Goal: Communication & Community: Answer question/provide support

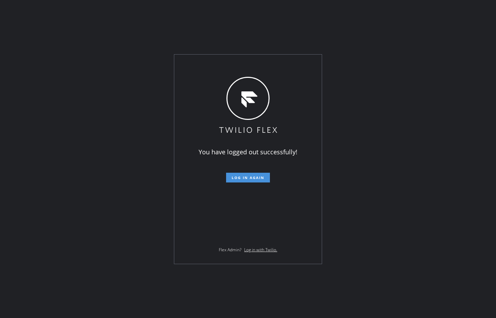
click at [241, 176] on span "Log in again" at bounding box center [248, 177] width 33 height 5
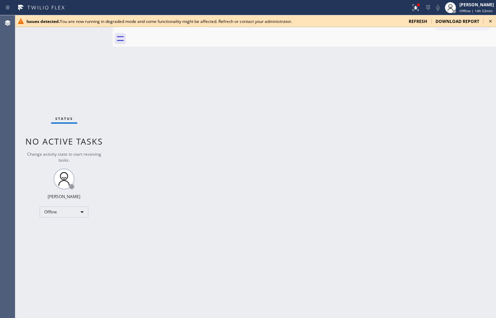
click at [419, 23] on span "refresh" at bounding box center [418, 21] width 18 height 6
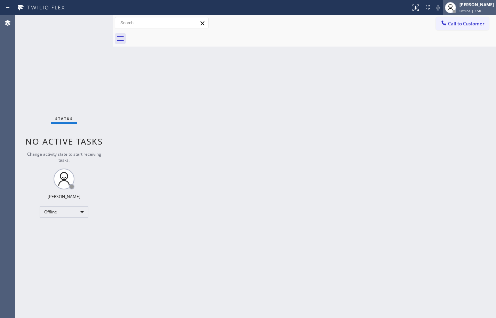
click at [480, 12] on div "Offline | 15h" at bounding box center [477, 10] width 34 height 5
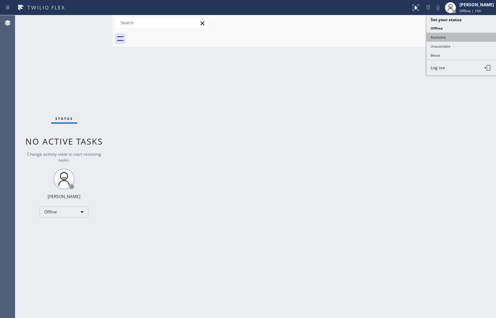
click at [468, 35] on button "Available" at bounding box center [462, 37] width 70 height 9
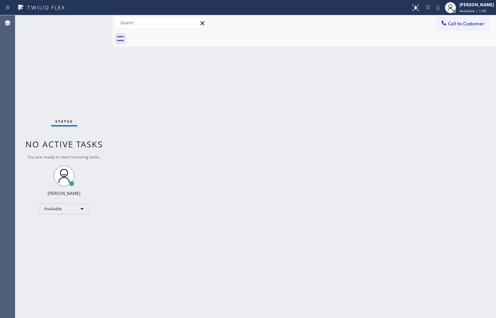
click at [474, 66] on div "Back to Dashboard Change Sender ID Customers Technicians Select a contact Outbo…" at bounding box center [304, 166] width 383 height 303
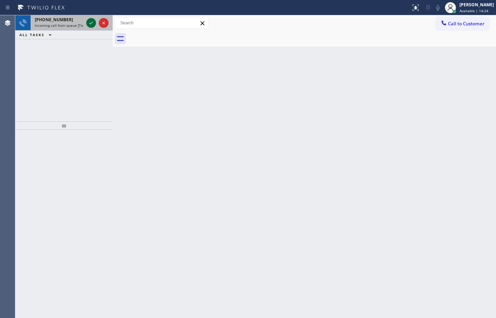
drag, startPoint x: 54, startPoint y: 15, endPoint x: 86, endPoint y: 25, distance: 33.8
click at [54, 15] on div "[PHONE_NUMBER] Incoming call from queue [Test] All" at bounding box center [58, 22] width 54 height 15
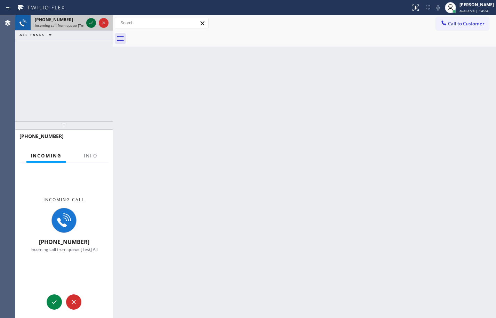
click at [94, 22] on icon at bounding box center [91, 23] width 8 height 8
click at [98, 155] on button "Info" at bounding box center [91, 156] width 22 height 14
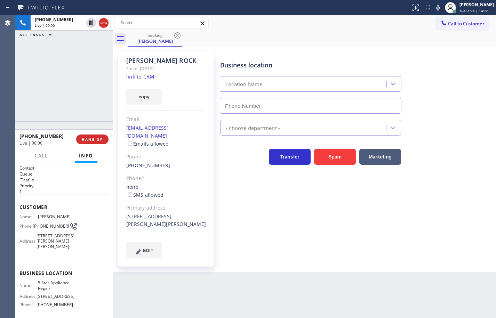
type input "[PHONE_NUMBER]"
click at [145, 78] on link "link to CRM" at bounding box center [140, 76] width 28 height 7
click at [153, 91] on button "copy" at bounding box center [143, 97] width 35 height 16
click at [54, 287] on span "5 Star Appliance Repair" at bounding box center [55, 285] width 35 height 11
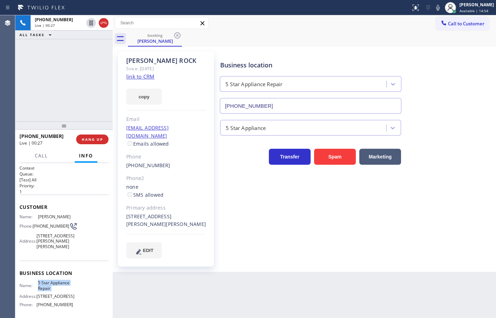
click at [54, 287] on span "5 Star Appliance Repair" at bounding box center [55, 285] width 35 height 11
copy span "5 Star Appliance Repair"
click at [57, 308] on span "[PHONE_NUMBER]" at bounding box center [55, 304] width 37 height 5
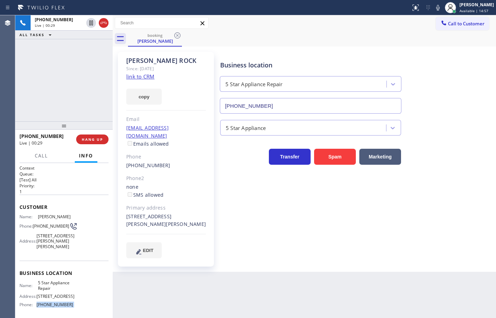
copy span "[PHONE_NUMBER]"
click at [434, 7] on icon at bounding box center [438, 7] width 8 height 8
drag, startPoint x: 432, startPoint y: 7, endPoint x: 474, endPoint y: 23, distance: 44.9
click at [434, 7] on icon at bounding box center [438, 7] width 8 height 8
click at [434, 6] on icon at bounding box center [438, 7] width 8 height 8
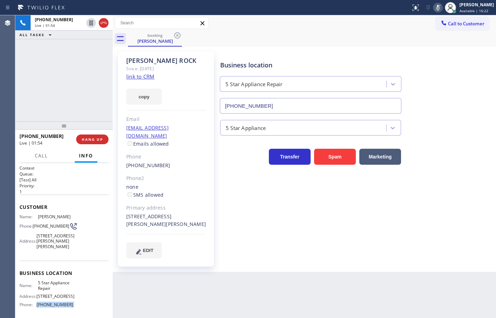
click at [436, 6] on icon at bounding box center [437, 8] width 3 height 6
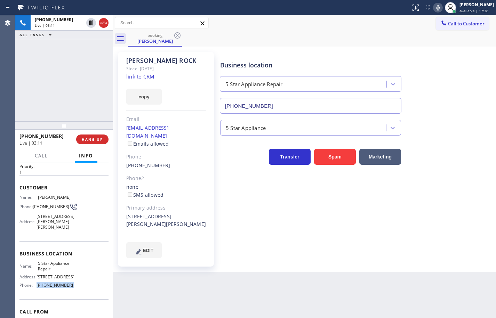
click at [434, 7] on icon at bounding box center [438, 7] width 8 height 8
click at [436, 7] on icon at bounding box center [437, 8] width 3 height 6
click at [434, 10] on icon at bounding box center [438, 7] width 8 height 8
click at [436, 8] on icon at bounding box center [437, 8] width 3 height 6
click at [434, 7] on icon at bounding box center [438, 7] width 8 height 8
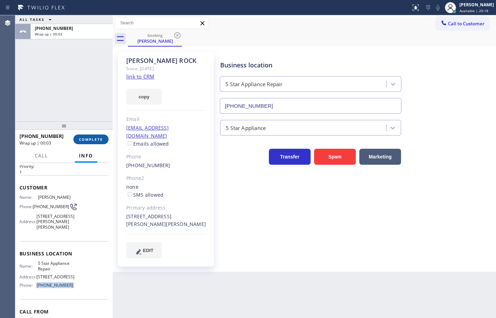
click at [97, 138] on span "COMPLETE" at bounding box center [91, 139] width 24 height 5
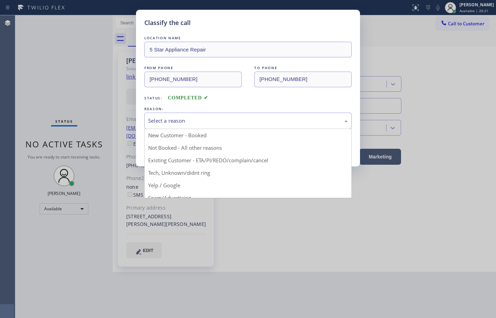
click at [224, 119] on div "Select a reason" at bounding box center [248, 121] width 200 height 8
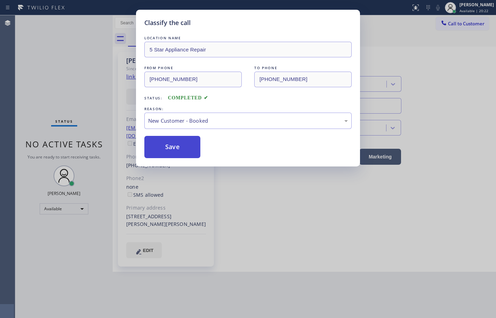
click at [168, 145] on button "Save" at bounding box center [172, 147] width 56 height 22
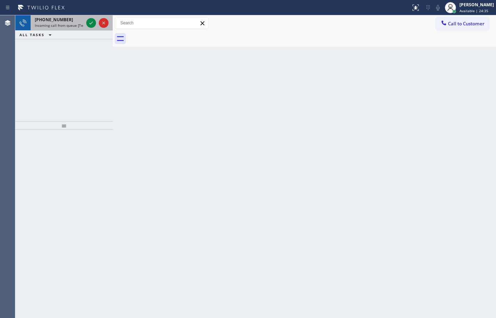
click at [58, 23] on div "[PHONE_NUMBER] Incoming call from queue [Test] All" at bounding box center [58, 22] width 54 height 15
click at [93, 25] on icon at bounding box center [91, 23] width 8 height 8
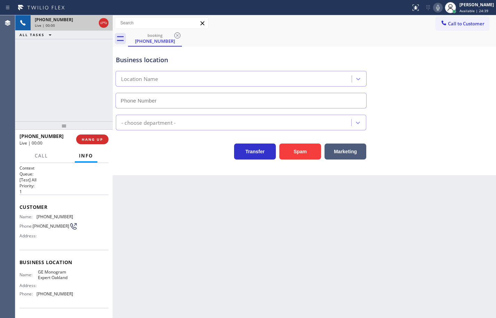
type input "[PHONE_NUMBER]"
click at [51, 279] on span "GE Monogram Expert Oakland" at bounding box center [55, 275] width 35 height 11
copy span "GE Monogram Expert Oakland"
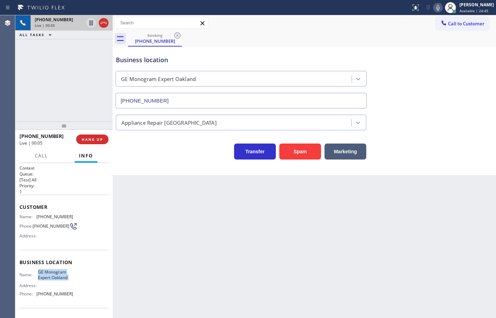
drag, startPoint x: 47, startPoint y: 302, endPoint x: 49, endPoint y: 299, distance: 4.1
click at [47, 300] on div "Name: GE Monogram Expert Oakland Address: Phone: [PHONE_NUMBER]" at bounding box center [46, 285] width 54 height 30
click at [52, 295] on span "[PHONE_NUMBER]" at bounding box center [55, 294] width 37 height 5
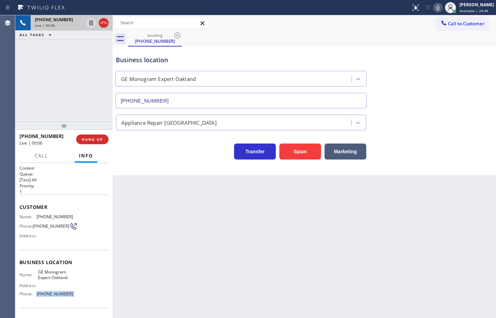
copy span "[PHONE_NUMBER]"
click at [59, 217] on span "[PHONE_NUMBER]" at bounding box center [55, 216] width 37 height 5
copy span "[PHONE_NUMBER]"
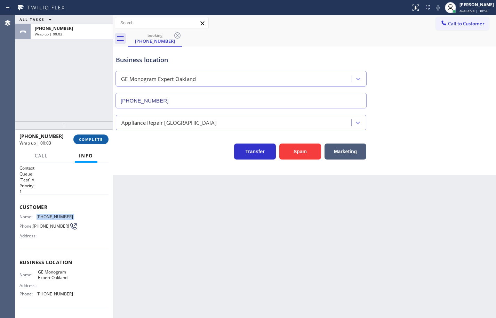
click at [92, 139] on span "COMPLETE" at bounding box center [91, 139] width 24 height 5
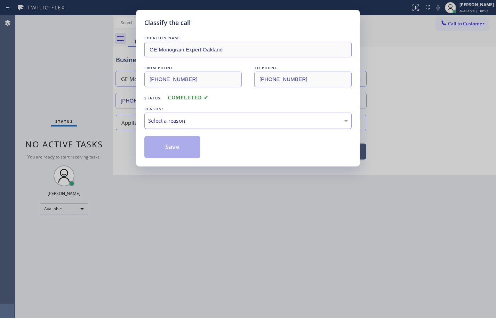
click at [171, 121] on div "Select a reason" at bounding box center [248, 121] width 200 height 8
click at [182, 150] on button "Save" at bounding box center [172, 147] width 56 height 22
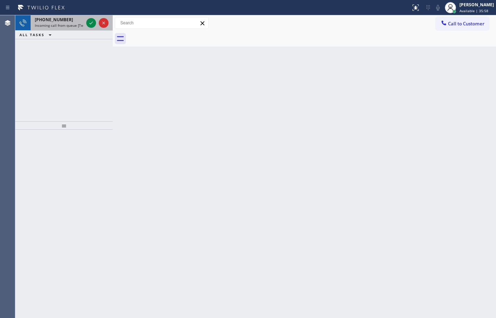
click at [74, 17] on div "[PHONE_NUMBER]" at bounding box center [59, 20] width 49 height 6
click at [90, 22] on icon at bounding box center [91, 23] width 8 height 8
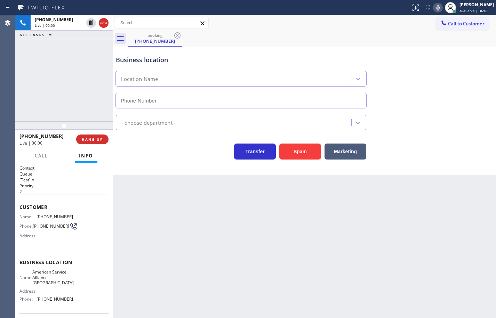
type input "[PHONE_NUMBER]"
click at [75, 305] on div "Name: American Service Alliance Glendale Address: Phone: [PHONE_NUMBER]" at bounding box center [63, 287] width 89 height 35
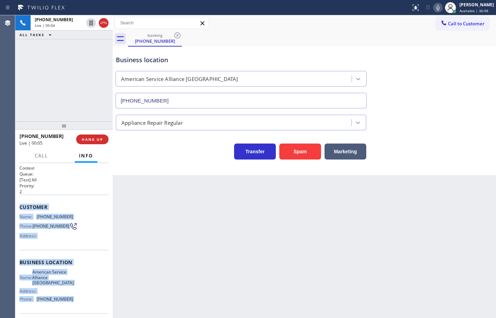
drag, startPoint x: 75, startPoint y: 305, endPoint x: 21, endPoint y: 208, distance: 110.9
click at [21, 208] on div "Context Queue: [Test] All Priority: 2 Customer Name: [PHONE_NUMBER] Phone: [PHO…" at bounding box center [63, 265] width 89 height 201
copy div "Customer Name: [PHONE_NUMBER] Phone: [PHONE_NUMBER] Address: Business location …"
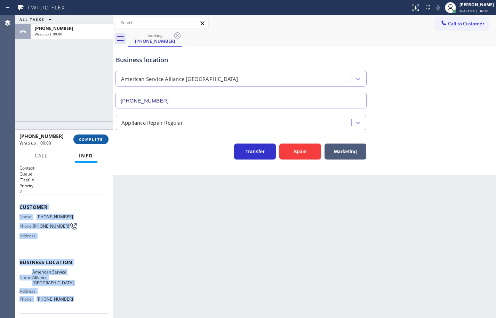
click at [105, 140] on button "COMPLETE" at bounding box center [90, 140] width 35 height 10
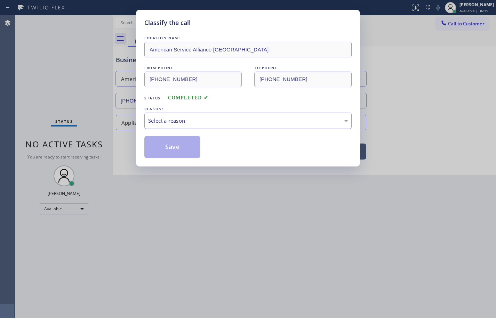
click at [182, 118] on div "Select a reason" at bounding box center [248, 121] width 200 height 8
click at [189, 148] on button "Save" at bounding box center [172, 147] width 56 height 22
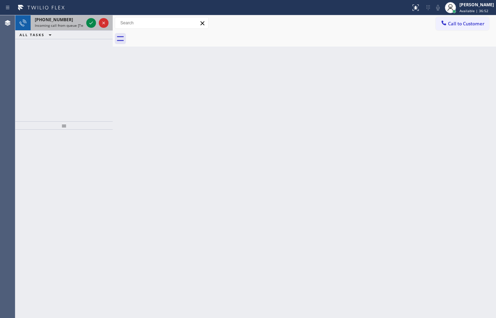
drag, startPoint x: 66, startPoint y: 24, endPoint x: 72, endPoint y: 24, distance: 6.3
click at [66, 24] on span "Incoming call from queue [Test] All" at bounding box center [64, 25] width 58 height 5
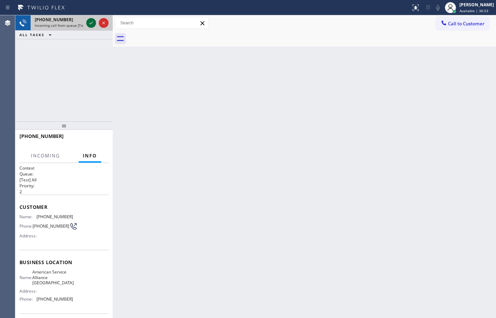
click at [90, 23] on icon at bounding box center [90, 23] width 3 height 3
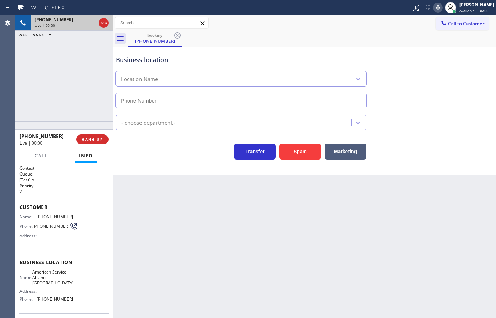
type input "[PHONE_NUMBER]"
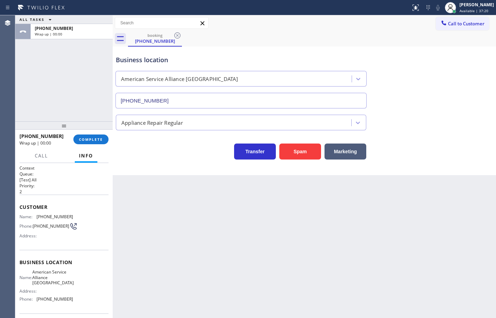
click at [67, 113] on div "ALL TASKS ALL TASKS ACTIVE TASKS TASKS IN WRAP UP [PHONE_NUMBER] Wrap up | 00:00" at bounding box center [63, 68] width 97 height 106
click at [87, 137] on span "COMPLETE" at bounding box center [91, 139] width 24 height 5
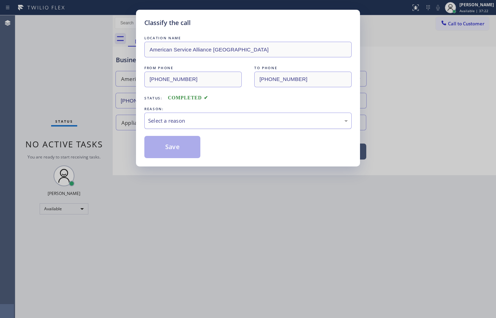
click at [246, 116] on div "Select a reason" at bounding box center [247, 121] width 207 height 16
click at [189, 141] on button "Save" at bounding box center [172, 147] width 56 height 22
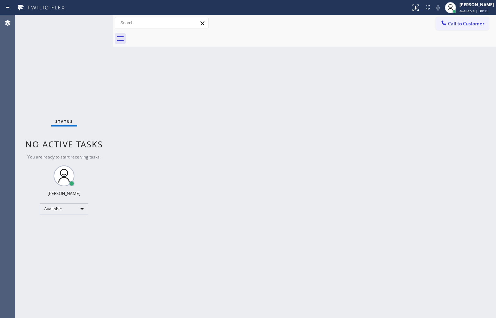
click at [482, 96] on div "Back to Dashboard Change Sender ID Customers Technicians Select a contact Outbo…" at bounding box center [304, 166] width 383 height 303
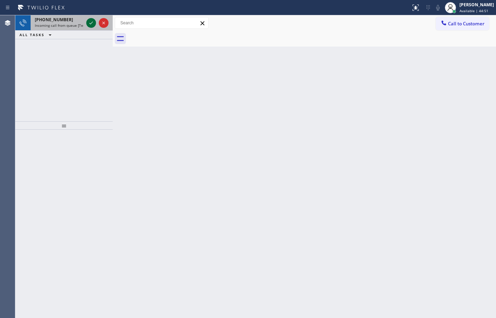
click at [90, 24] on icon at bounding box center [90, 23] width 3 height 3
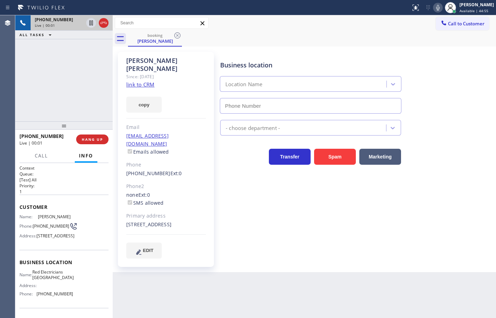
type input "[PHONE_NUMBER]"
click at [147, 81] on link "link to CRM" at bounding box center [140, 84] width 28 height 7
click at [152, 97] on button "copy" at bounding box center [143, 105] width 35 height 16
click at [40, 229] on span "[PHONE_NUMBER]" at bounding box center [51, 226] width 37 height 5
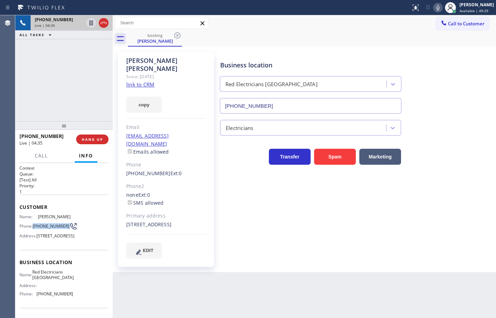
click at [40, 229] on span "[PHONE_NUMBER]" at bounding box center [51, 226] width 37 height 5
click at [56, 280] on span "Red Electricians [GEOGRAPHIC_DATA]" at bounding box center [52, 275] width 41 height 11
copy span "Red Electricians [GEOGRAPHIC_DATA]"
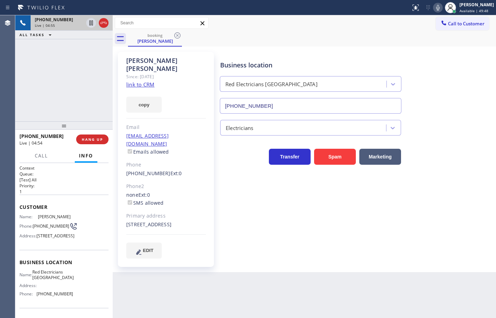
click at [54, 297] on span "[PHONE_NUMBER]" at bounding box center [55, 294] width 37 height 5
copy span "[PHONE_NUMBER]"
click at [437, 8] on div at bounding box center [438, 7] width 10 height 8
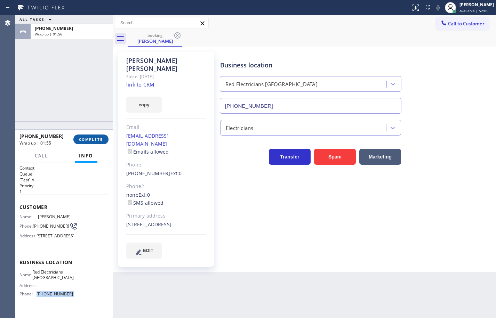
click at [103, 135] on button "COMPLETE" at bounding box center [90, 140] width 35 height 10
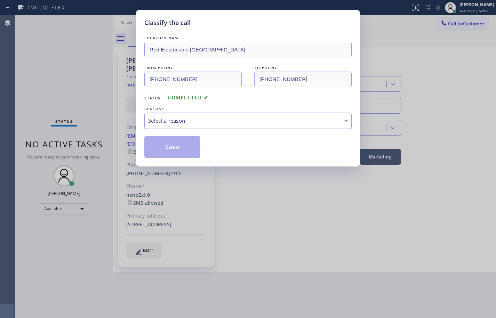
click at [168, 119] on div "Select a reason" at bounding box center [248, 121] width 200 height 8
click at [179, 144] on button "Save" at bounding box center [172, 147] width 56 height 22
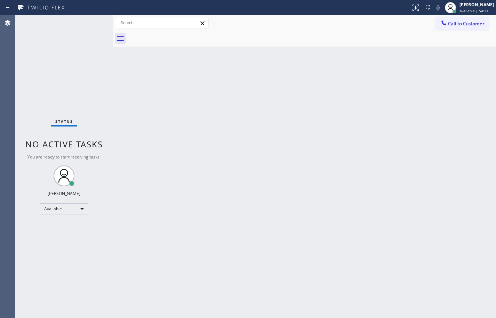
click at [405, 68] on div "Back to Dashboard Change Sender ID Customers Technicians Select a contact Outbo…" at bounding box center [304, 166] width 383 height 303
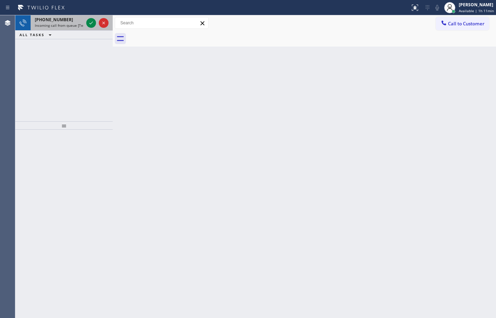
click at [69, 29] on div "[PHONE_NUMBER] Incoming call from queue [Test] All" at bounding box center [58, 22] width 54 height 15
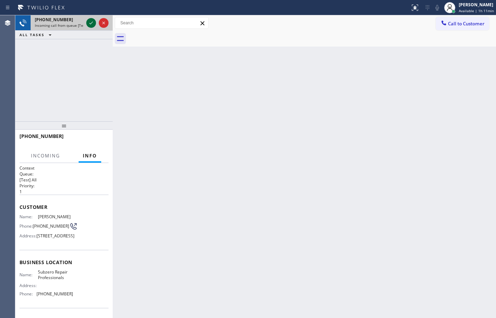
click at [90, 22] on icon at bounding box center [91, 23] width 8 height 8
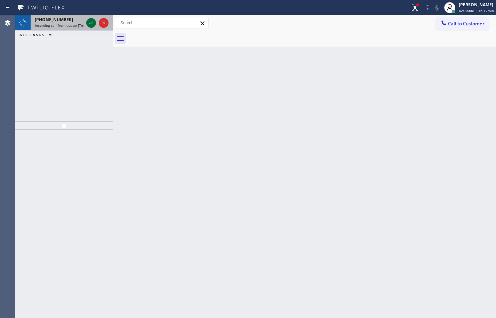
click at [88, 22] on icon at bounding box center [91, 23] width 8 height 8
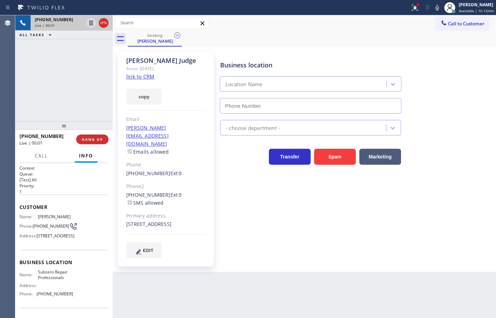
type input "[PHONE_NUMBER]"
click at [137, 78] on link "link to CRM" at bounding box center [140, 76] width 28 height 7
click at [144, 99] on button "copy" at bounding box center [143, 97] width 35 height 16
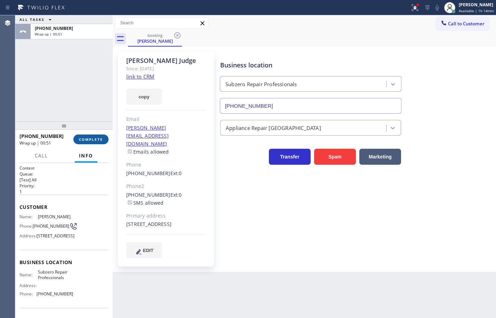
click at [80, 140] on span "COMPLETE" at bounding box center [91, 139] width 24 height 5
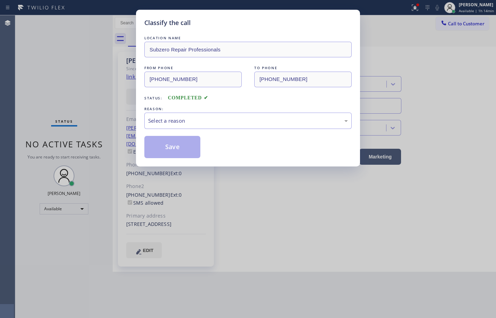
click at [215, 120] on div "Select a reason" at bounding box center [248, 121] width 200 height 8
click at [187, 151] on button "Save" at bounding box center [172, 147] width 56 height 22
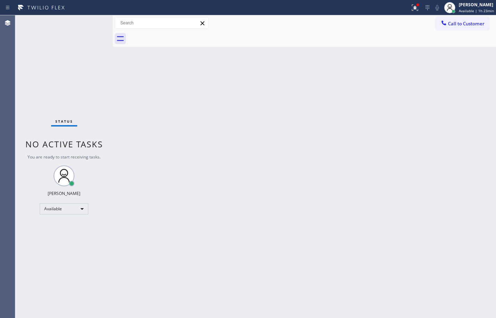
drag, startPoint x: 44, startPoint y: 59, endPoint x: 108, endPoint y: 58, distance: 63.7
click at [52, 59] on div "Status No active tasks You are ready to start receiving tasks. [PERSON_NAME] Av…" at bounding box center [63, 166] width 97 height 303
click at [469, 9] on span "Available | 1h 23min" at bounding box center [476, 10] width 35 height 5
click at [359, 77] on div "Back to Dashboard Change Sender ID Customers Technicians Select a contact Outbo…" at bounding box center [304, 166] width 383 height 303
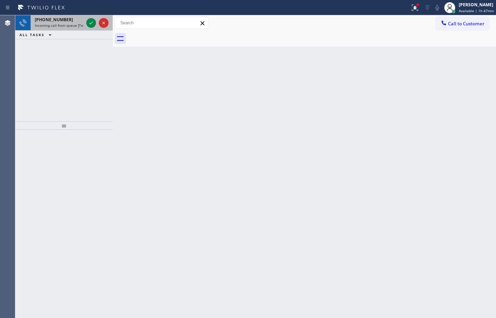
click at [56, 20] on span "[PHONE_NUMBER]" at bounding box center [54, 20] width 38 height 6
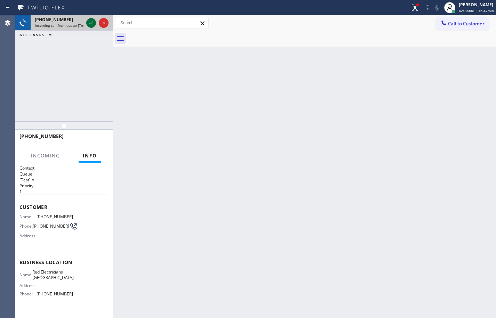
click at [90, 25] on icon at bounding box center [91, 23] width 8 height 8
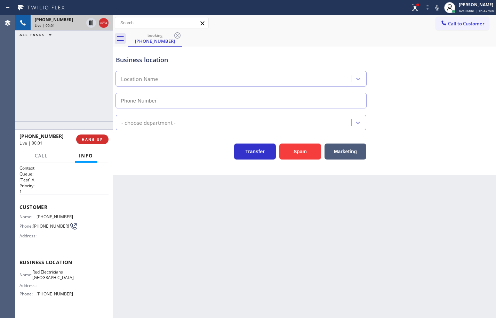
type input "[PHONE_NUMBER]"
click at [307, 156] on button "Spam" at bounding box center [300, 152] width 42 height 16
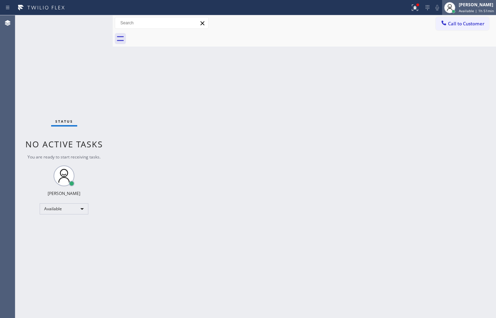
click at [486, 5] on div "[PERSON_NAME]" at bounding box center [476, 5] width 35 height 6
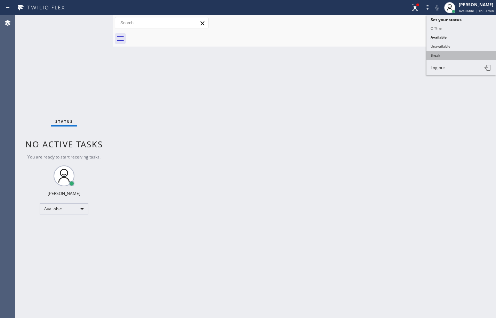
click at [468, 54] on button "Break" at bounding box center [462, 55] width 70 height 9
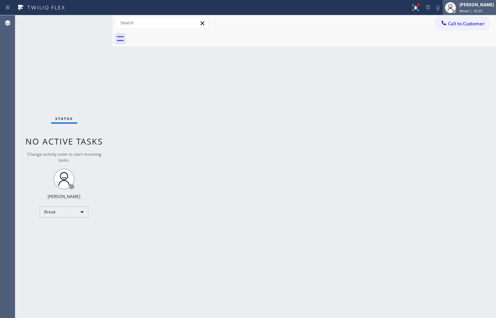
click at [480, 13] on div "[PERSON_NAME] Break | 16:35" at bounding box center [477, 7] width 38 height 12
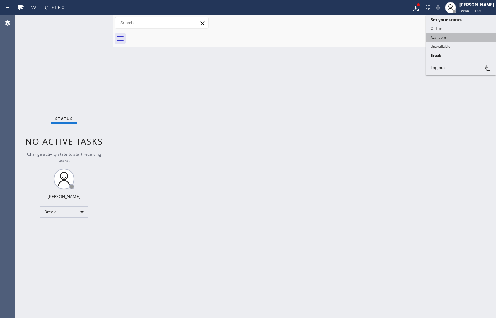
click at [461, 36] on button "Available" at bounding box center [462, 37] width 70 height 9
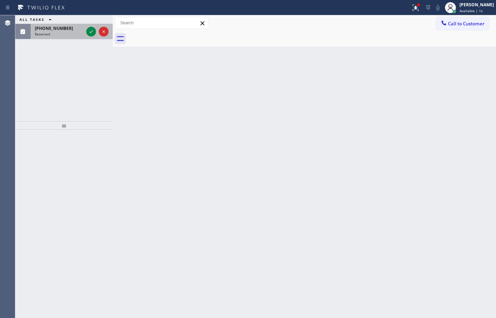
drag, startPoint x: 64, startPoint y: 35, endPoint x: 51, endPoint y: 33, distance: 13.2
click at [64, 35] on div "Reserved" at bounding box center [59, 34] width 49 height 5
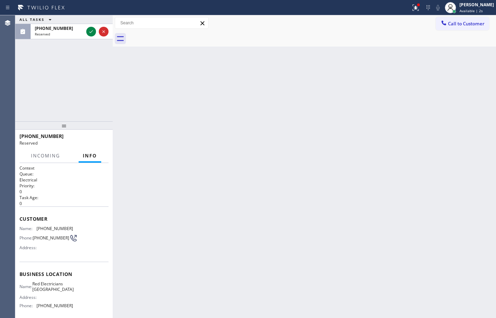
scroll to position [59, 0]
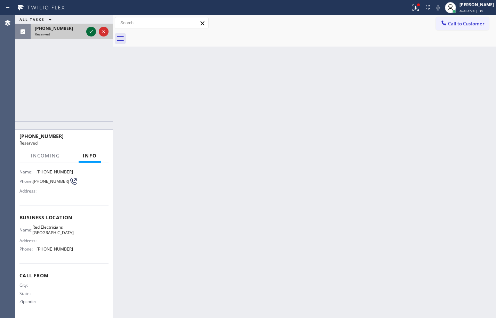
click at [95, 31] on icon at bounding box center [91, 31] width 8 height 8
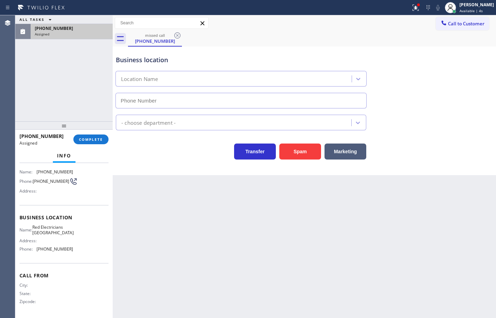
type input "[PHONE_NUMBER]"
click at [99, 135] on button "COMPLETE" at bounding box center [90, 140] width 35 height 10
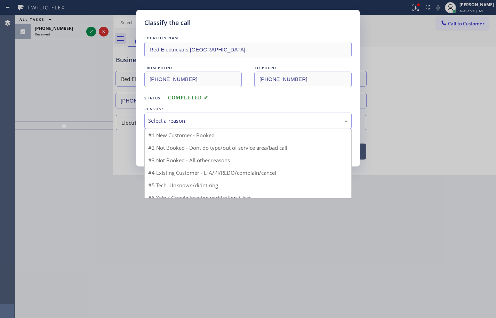
click at [169, 122] on div "Select a reason" at bounding box center [248, 121] width 200 height 8
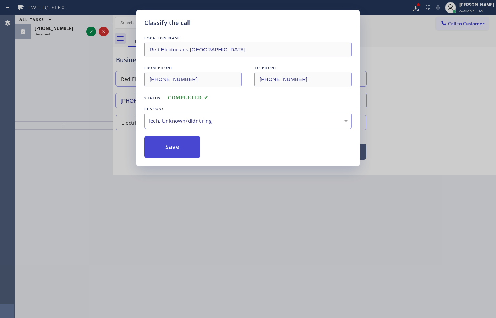
click at [184, 150] on button "Save" at bounding box center [172, 147] width 56 height 22
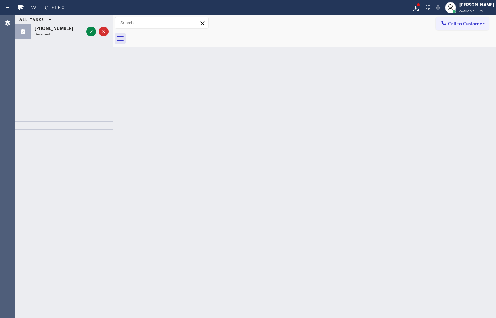
click at [91, 32] on icon at bounding box center [90, 31] width 3 height 3
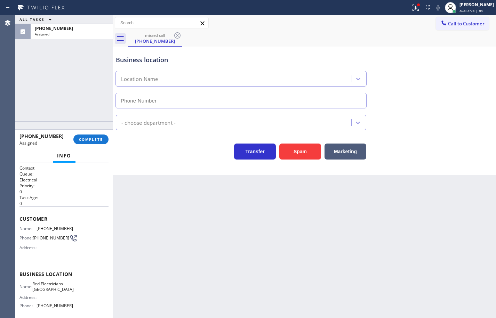
scroll to position [35, 0]
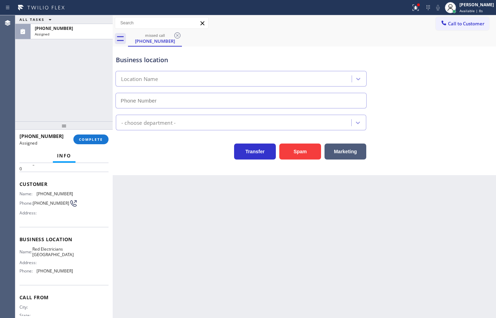
type input "[PHONE_NUMBER]"
click at [102, 142] on span "COMPLETE" at bounding box center [91, 139] width 24 height 5
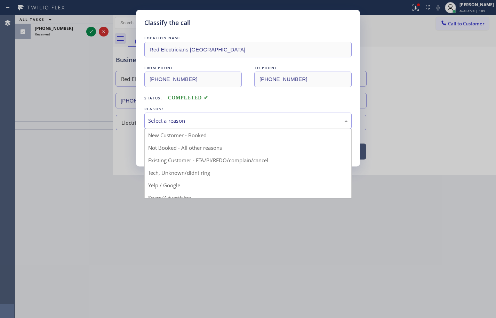
click at [170, 120] on div "Select a reason" at bounding box center [248, 121] width 200 height 8
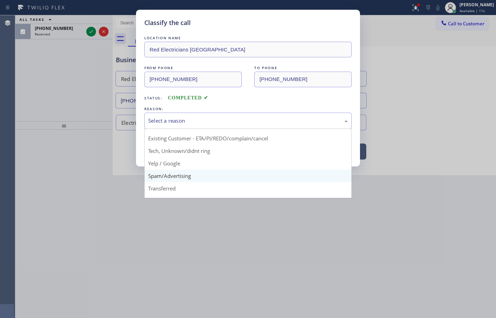
scroll to position [44, 0]
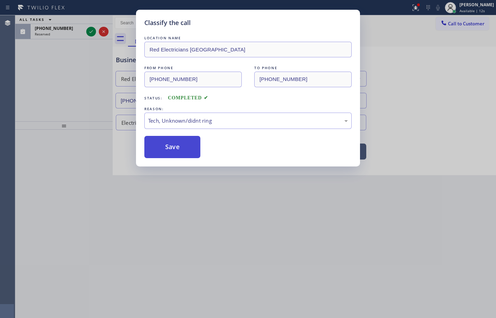
click at [183, 146] on button "Save" at bounding box center [172, 147] width 56 height 22
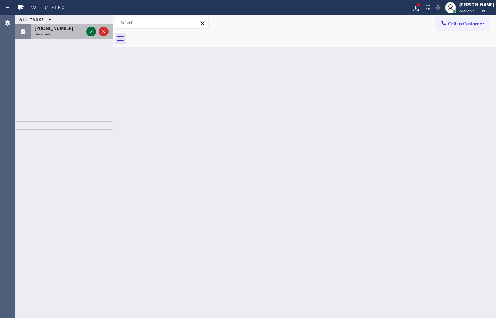
click at [89, 29] on icon at bounding box center [91, 31] width 8 height 8
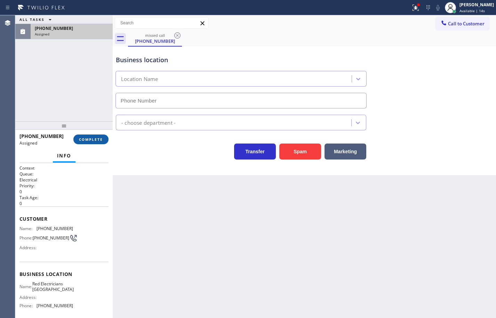
click at [96, 138] on span "COMPLETE" at bounding box center [91, 139] width 24 height 5
type input "[PHONE_NUMBER]"
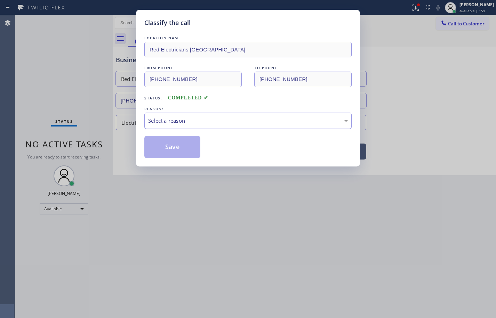
click at [188, 125] on div "Select a reason" at bounding box center [247, 121] width 207 height 16
click at [182, 143] on button "Save" at bounding box center [172, 147] width 56 height 22
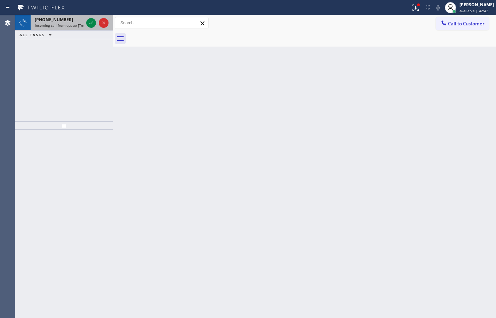
click at [60, 21] on span "[PHONE_NUMBER]" at bounding box center [54, 20] width 38 height 6
click at [93, 24] on icon at bounding box center [91, 23] width 8 height 8
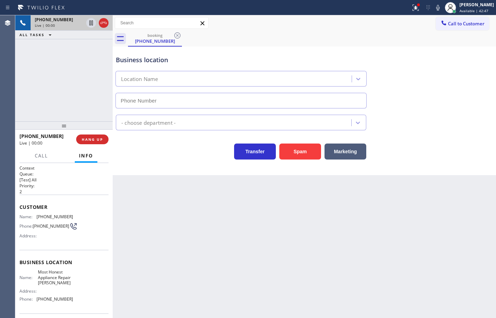
type input "[PHONE_NUMBER]"
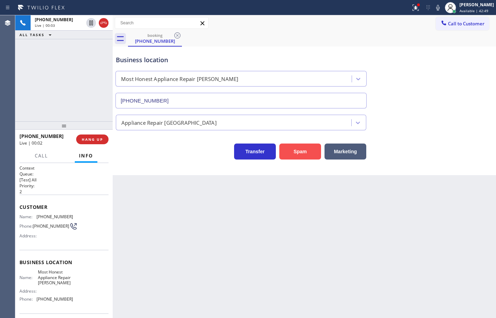
click at [301, 153] on button "Spam" at bounding box center [300, 152] width 42 height 16
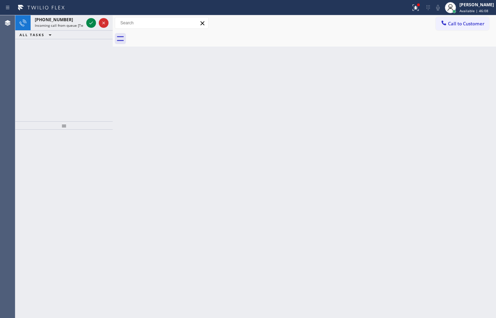
click at [72, 32] on div "ALL TASKS ALL TASKS ACTIVE TASKS TASKS IN WRAP UP" at bounding box center [63, 35] width 97 height 9
click at [87, 23] on icon at bounding box center [91, 23] width 8 height 8
click at [95, 25] on icon at bounding box center [91, 23] width 8 height 8
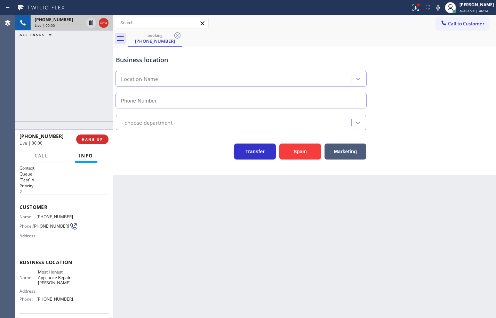
type input "[PHONE_NUMBER]"
click at [309, 148] on button "Spam" at bounding box center [300, 152] width 42 height 16
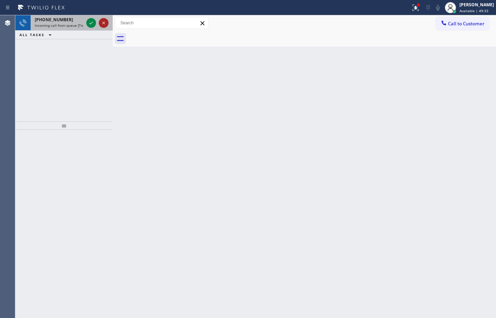
drag, startPoint x: 47, startPoint y: 22, endPoint x: 99, endPoint y: 21, distance: 51.5
click at [48, 22] on span "[PHONE_NUMBER]" at bounding box center [54, 20] width 38 height 6
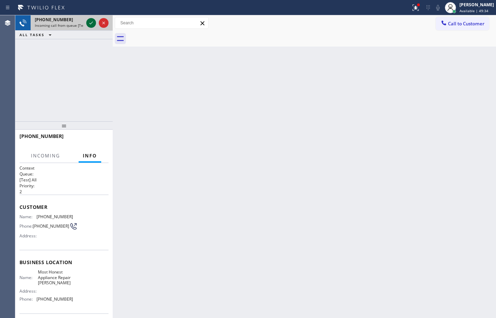
click at [88, 23] on icon at bounding box center [91, 23] width 8 height 8
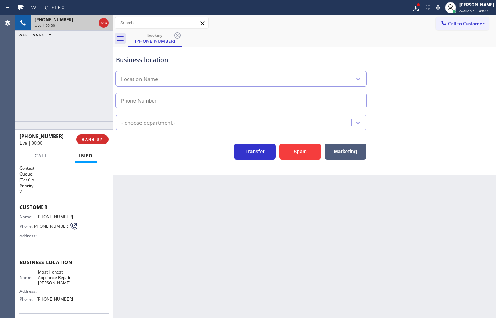
type input "[PHONE_NUMBER]"
click at [298, 146] on button "Spam" at bounding box center [300, 152] width 42 height 16
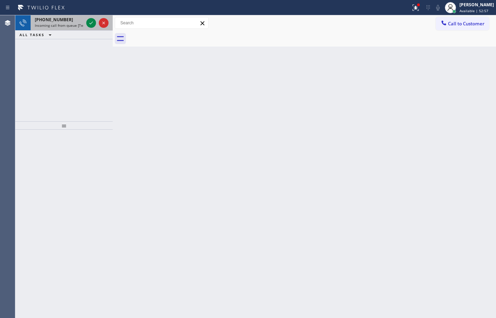
drag, startPoint x: 67, startPoint y: 22, endPoint x: 86, endPoint y: 24, distance: 18.2
click at [67, 22] on div "[PHONE_NUMBER]" at bounding box center [59, 20] width 49 height 6
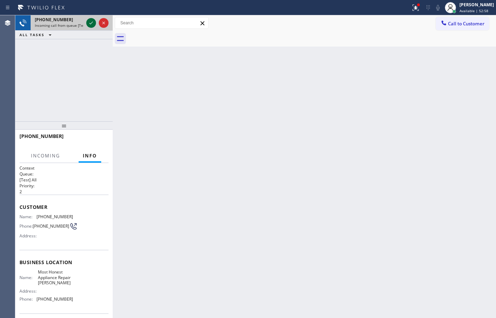
click at [88, 23] on icon at bounding box center [91, 23] width 8 height 8
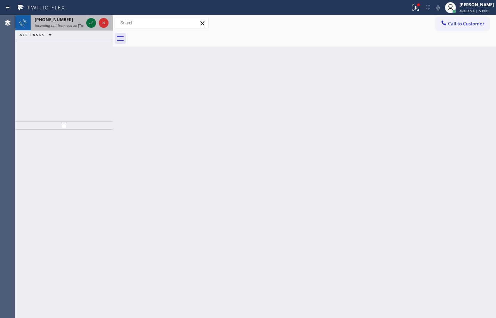
click at [88, 23] on icon at bounding box center [91, 23] width 8 height 8
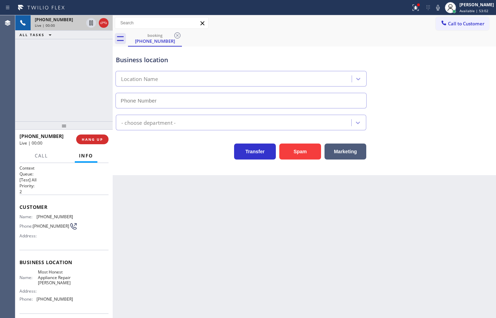
type input "[PHONE_NUMBER]"
click at [313, 152] on button "Spam" at bounding box center [300, 152] width 42 height 16
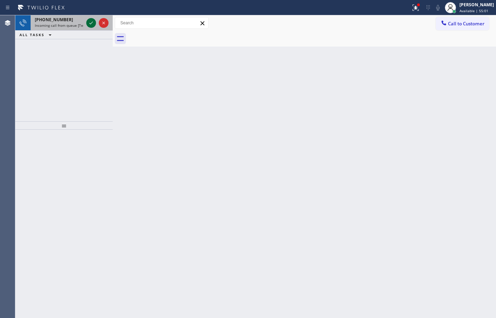
click at [88, 22] on icon at bounding box center [91, 23] width 8 height 8
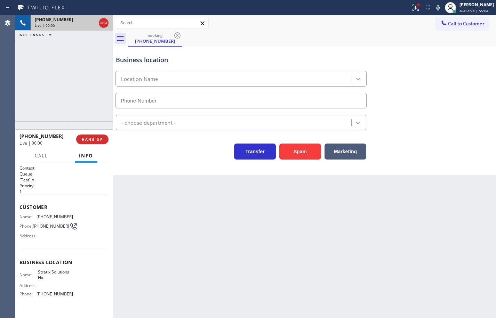
type input "[PHONE_NUMBER]"
click at [103, 141] on span "HANG UP" at bounding box center [92, 139] width 21 height 5
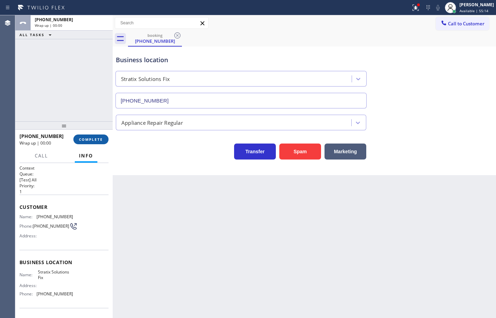
click at [103, 141] on span "COMPLETE" at bounding box center [91, 139] width 24 height 5
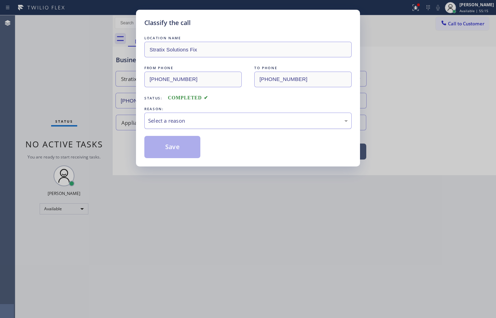
click at [194, 120] on div "Select a reason" at bounding box center [248, 121] width 200 height 8
click at [185, 149] on button "Save" at bounding box center [172, 147] width 56 height 22
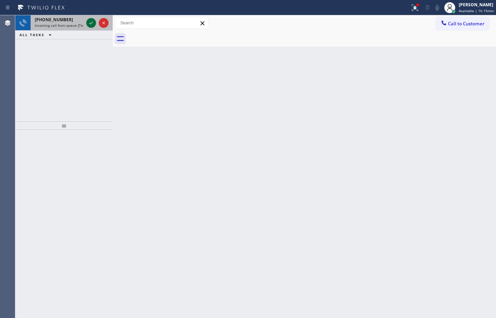
drag, startPoint x: 72, startPoint y: 22, endPoint x: 90, endPoint y: 26, distance: 18.6
click at [72, 22] on div "[PHONE_NUMBER]" at bounding box center [59, 20] width 49 height 6
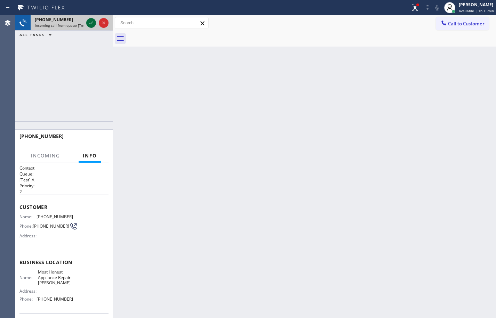
click at [93, 24] on icon at bounding box center [91, 23] width 8 height 8
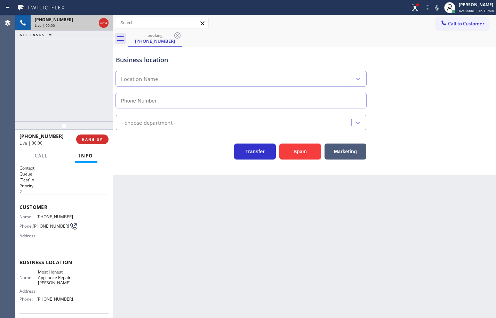
type input "[PHONE_NUMBER]"
click at [311, 158] on button "Spam" at bounding box center [300, 152] width 42 height 16
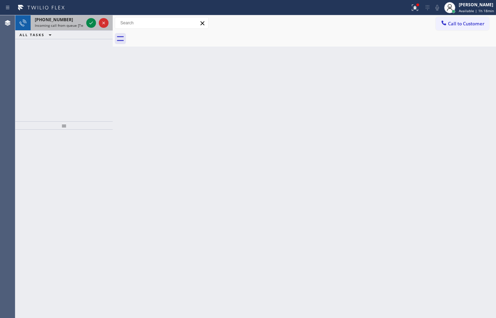
click at [67, 21] on div "[PHONE_NUMBER]" at bounding box center [59, 20] width 49 height 6
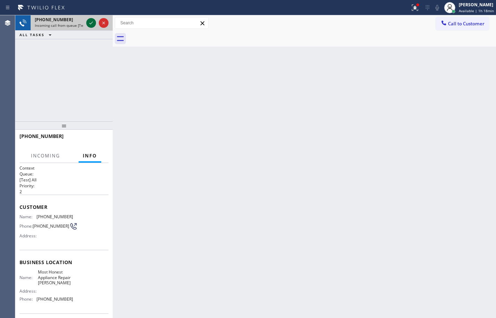
click at [96, 22] on div at bounding box center [91, 23] width 10 height 8
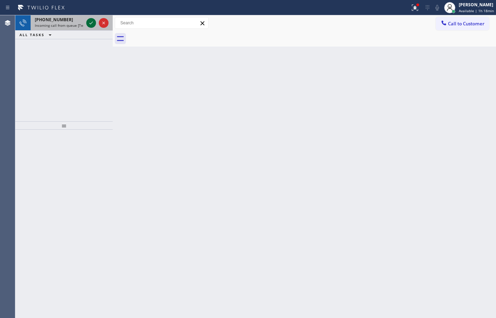
click at [89, 23] on icon at bounding box center [91, 23] width 8 height 8
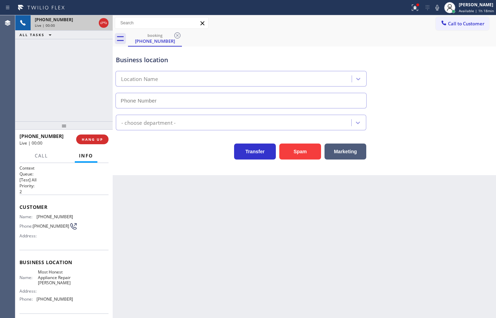
click at [294, 143] on div "Spam" at bounding box center [298, 149] width 45 height 19
type input "[PHONE_NUMBER]"
click at [295, 144] on button "Spam" at bounding box center [300, 152] width 42 height 16
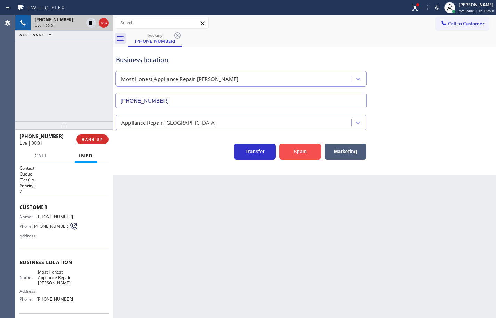
click at [295, 144] on button "Spam" at bounding box center [300, 152] width 42 height 16
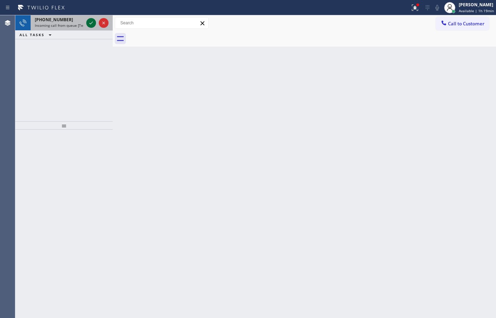
click at [92, 27] on button at bounding box center [91, 23] width 10 height 10
click at [93, 23] on icon at bounding box center [91, 23] width 8 height 8
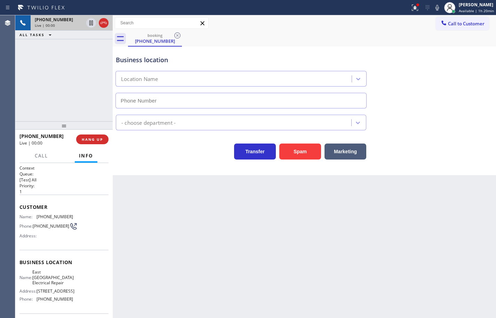
type input "[PHONE_NUMBER]"
click at [100, 141] on span "HANG UP" at bounding box center [92, 139] width 21 height 5
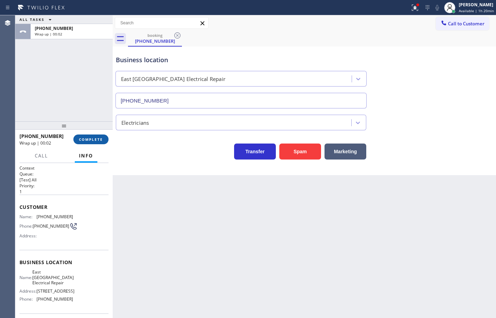
click at [99, 141] on span "COMPLETE" at bounding box center [91, 139] width 24 height 5
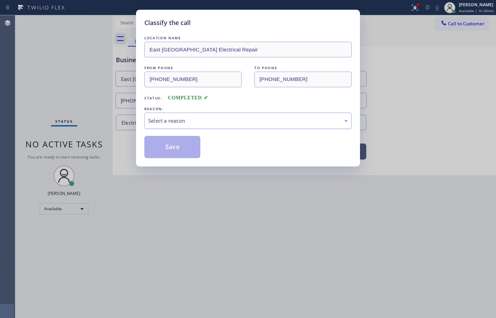
click at [170, 123] on div "Select a reason" at bounding box center [248, 121] width 200 height 8
click at [183, 151] on button "Save" at bounding box center [172, 147] width 56 height 22
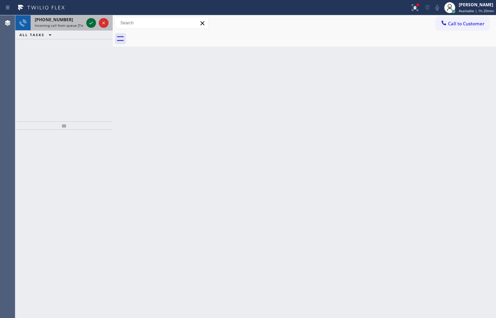
click at [89, 22] on icon at bounding box center [91, 23] width 8 height 8
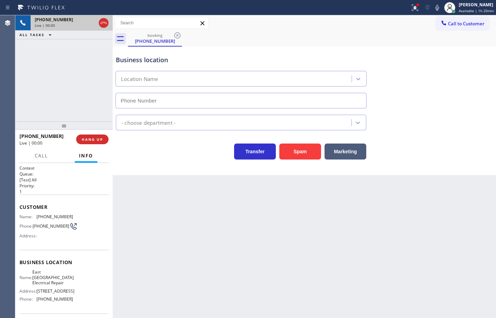
type input "[PHONE_NUMBER]"
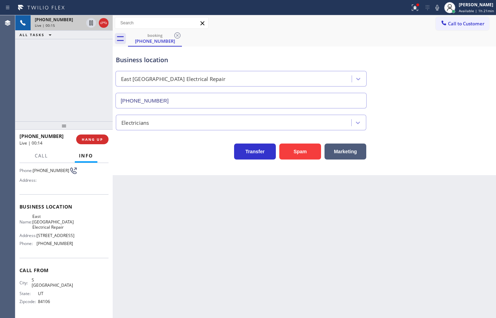
scroll to position [23, 0]
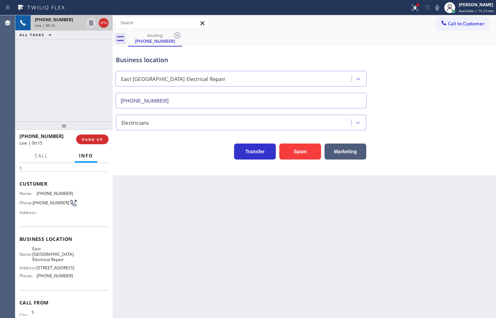
click at [72, 281] on div "Name: [GEOGRAPHIC_DATA] Electrical Repair Address: [STREET_ADDRESS] Phone: [PHO…" at bounding box center [63, 263] width 89 height 35
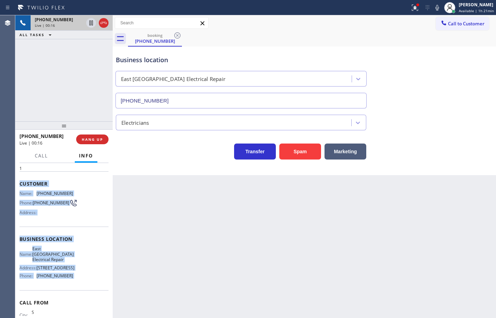
drag, startPoint x: 72, startPoint y: 285, endPoint x: 27, endPoint y: 180, distance: 113.6
click at [27, 180] on div "Context Queue: [Test] All Priority: 1 Customer Name: [PHONE_NUMBER] Phone: [PHO…" at bounding box center [63, 245] width 89 height 207
copy div "Customer Name: [PHONE_NUMBER] Phone: [PHONE_NUMBER] Address: Business location …"
click at [433, 9] on icon at bounding box center [437, 7] width 8 height 8
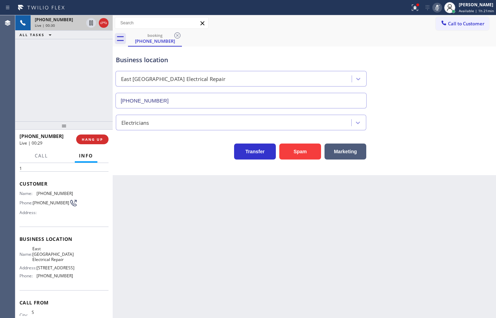
click at [144, 155] on div "Transfer Spam Marketing" at bounding box center [240, 149] width 253 height 19
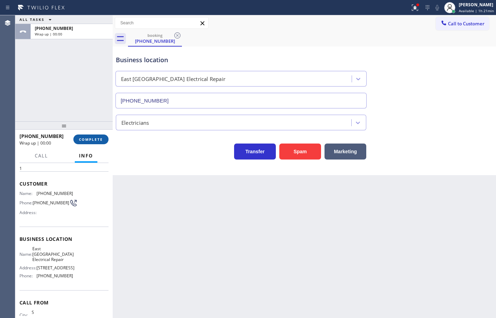
click at [100, 139] on span "COMPLETE" at bounding box center [91, 139] width 24 height 5
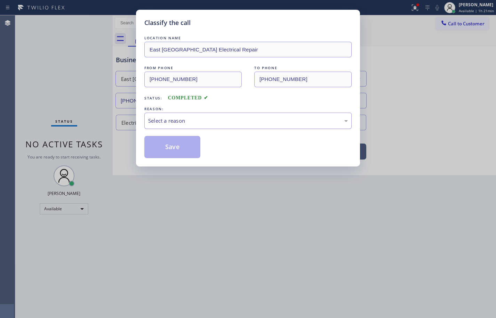
click at [179, 126] on div "Select a reason" at bounding box center [247, 121] width 207 height 16
click at [185, 148] on button "Save" at bounding box center [172, 147] width 56 height 22
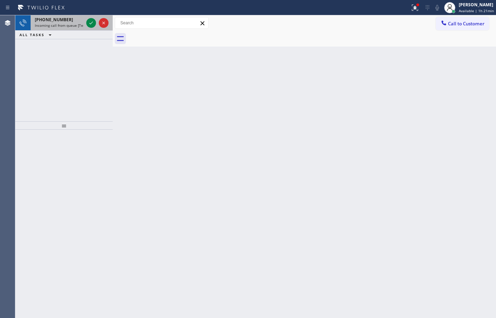
click at [88, 18] on div at bounding box center [97, 22] width 25 height 15
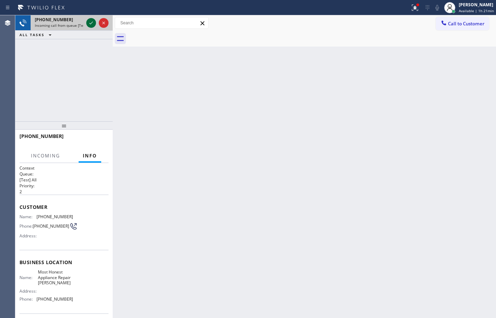
click at [88, 24] on icon at bounding box center [91, 23] width 8 height 8
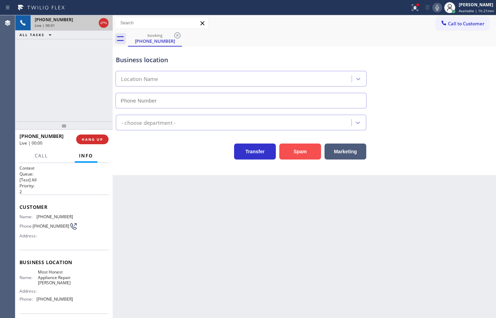
type input "[PHONE_NUMBER]"
click at [292, 149] on button "Spam" at bounding box center [300, 152] width 42 height 16
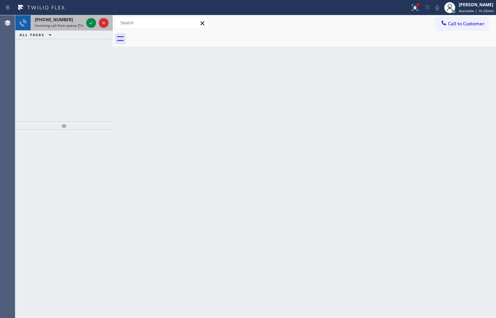
click at [66, 25] on span "Incoming call from queue [Test] All" at bounding box center [64, 25] width 58 height 5
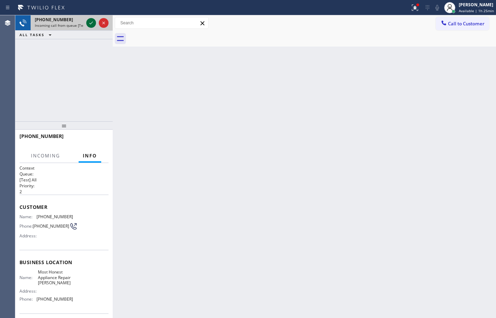
click at [89, 22] on icon at bounding box center [91, 23] width 8 height 8
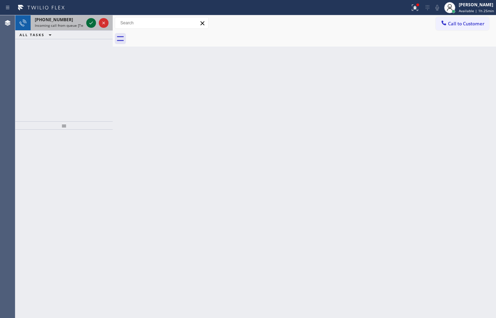
click at [92, 23] on icon at bounding box center [90, 23] width 3 height 3
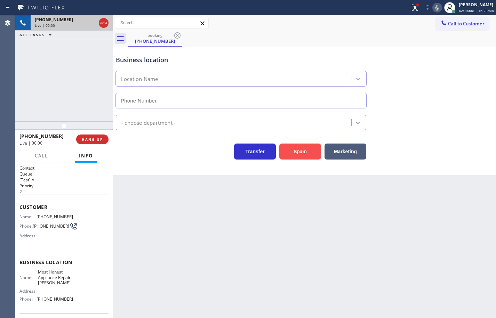
type input "[PHONE_NUMBER]"
click at [308, 153] on button "Spam" at bounding box center [300, 152] width 42 height 16
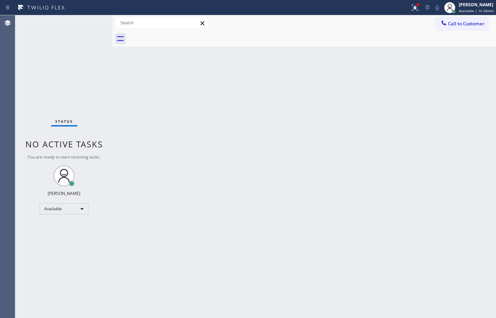
click at [479, 91] on div "Back to Dashboard Change Sender ID Customers Technicians Select a contact Outbo…" at bounding box center [304, 166] width 383 height 303
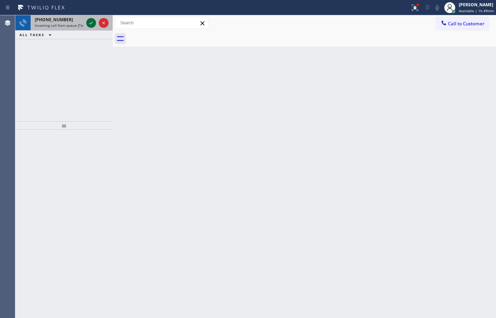
click at [88, 21] on icon at bounding box center [91, 23] width 8 height 8
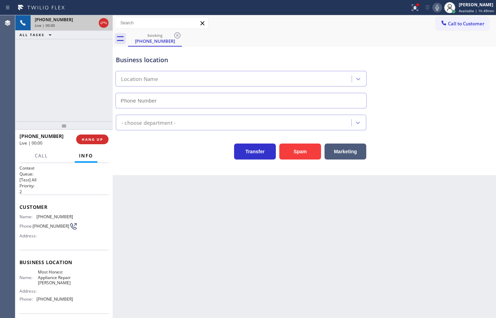
type input "[PHONE_NUMBER]"
click at [307, 152] on button "Spam" at bounding box center [300, 152] width 42 height 16
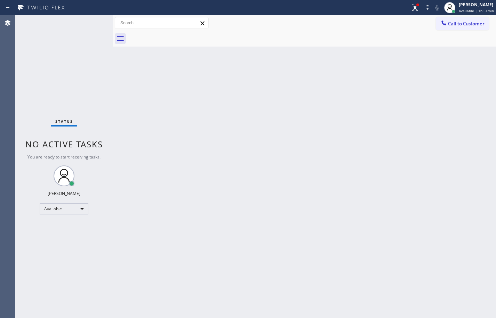
click at [351, 43] on div at bounding box center [312, 39] width 368 height 16
click at [467, 23] on span "Call to Customer" at bounding box center [466, 24] width 37 height 6
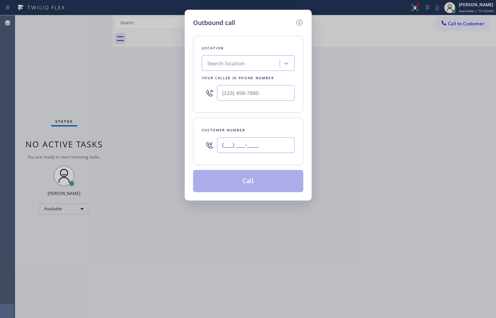
click at [265, 147] on input "(___) ___-____" at bounding box center [256, 145] width 78 height 16
paste input "248) 921-2859"
type input "[PHONE_NUMBER]"
click at [256, 92] on input "(___) ___-____" at bounding box center [256, 93] width 78 height 16
paste input "855) 817-8772"
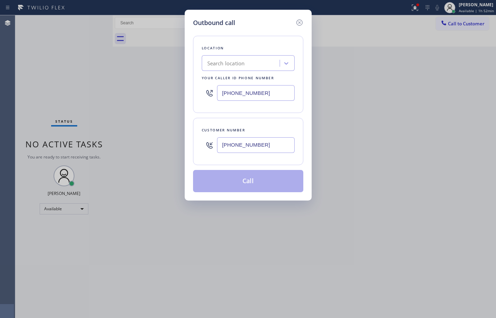
type input "[PHONE_NUMBER]"
click at [279, 112] on div "Location Search location Your caller id phone number [PHONE_NUMBER]" at bounding box center [248, 74] width 110 height 77
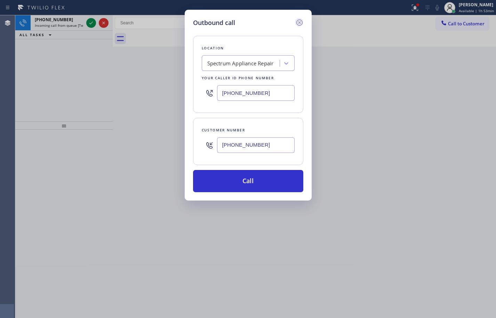
click at [300, 22] on icon at bounding box center [299, 22] width 6 height 6
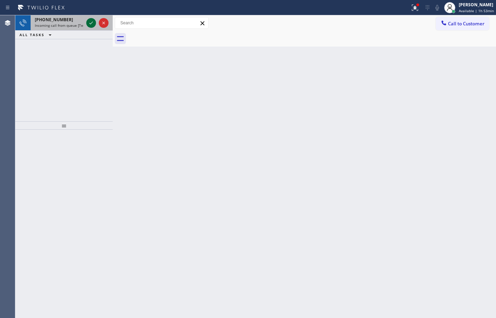
click at [92, 22] on icon at bounding box center [90, 23] width 3 height 3
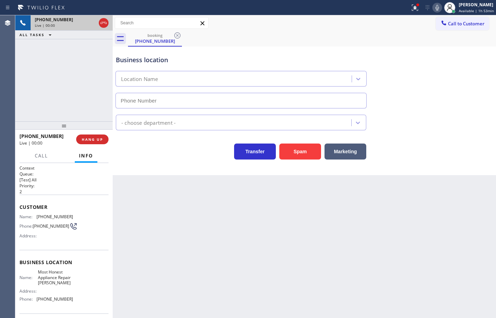
type input "[PHONE_NUMBER]"
click at [292, 164] on div "Business location Most Honest Appliance Repair [PERSON_NAME] [PHONE_NUMBER] App…" at bounding box center [304, 111] width 383 height 129
click at [293, 154] on button "Spam" at bounding box center [300, 152] width 42 height 16
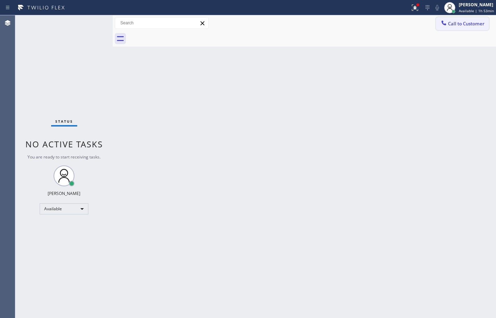
click at [472, 25] on span "Call to Customer" at bounding box center [466, 24] width 37 height 6
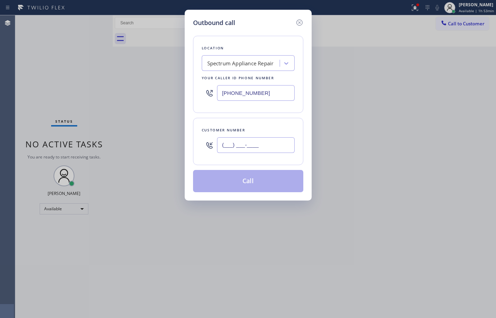
click at [261, 143] on input "(___) ___-____" at bounding box center [256, 145] width 78 height 16
paste input "248) 921-2859"
type input "[PHONE_NUMBER]"
click at [273, 116] on div "Location Spectrum Appliance Repair Your caller id phone number [PHONE_NUMBER] C…" at bounding box center [248, 109] width 110 height 165
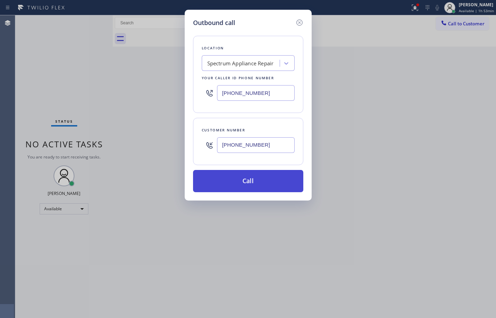
click at [281, 177] on button "Call" at bounding box center [248, 181] width 110 height 22
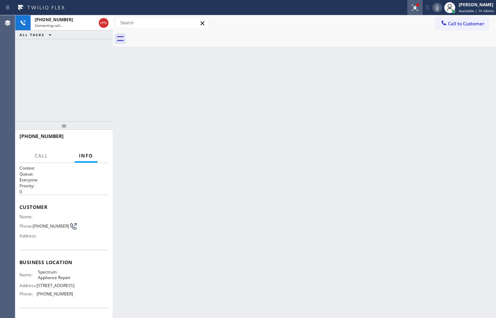
click at [411, 10] on icon at bounding box center [415, 7] width 8 height 8
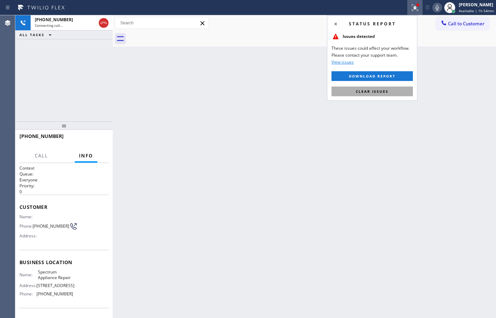
click at [396, 92] on button "Clear issues" at bounding box center [372, 92] width 81 height 10
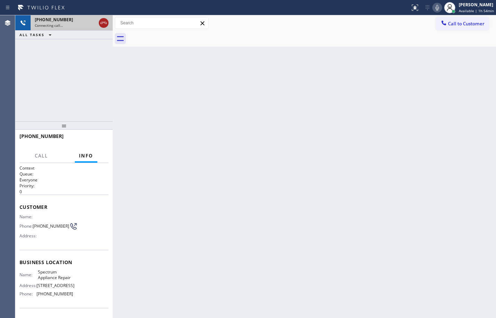
click at [107, 22] on icon at bounding box center [104, 23] width 8 height 8
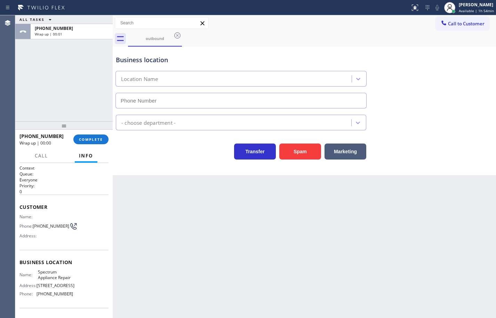
type input "[PHONE_NUMBER]"
click at [76, 137] on button "COMPLETE" at bounding box center [90, 140] width 35 height 10
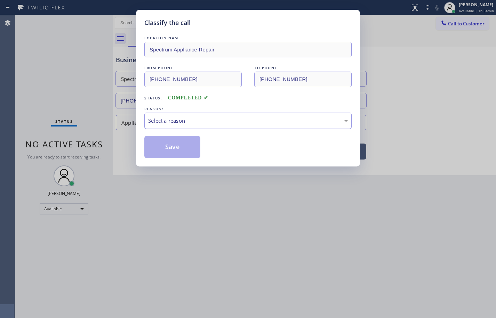
click at [189, 126] on div "Select a reason" at bounding box center [247, 121] width 207 height 16
click at [182, 149] on button "Save" at bounding box center [172, 147] width 56 height 22
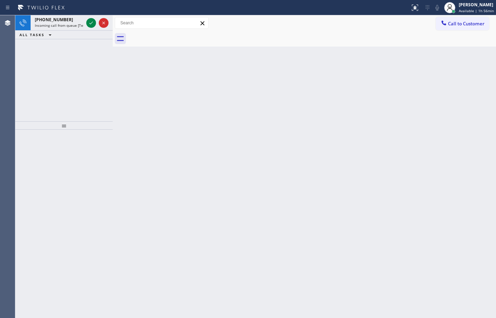
click at [470, 64] on div "Back to Dashboard Change Sender ID Customers Technicians Select a contact Outbo…" at bounding box center [304, 166] width 383 height 303
click at [84, 23] on div "[PHONE_NUMBER] Incoming call from queue [Test] All" at bounding box center [58, 22] width 54 height 15
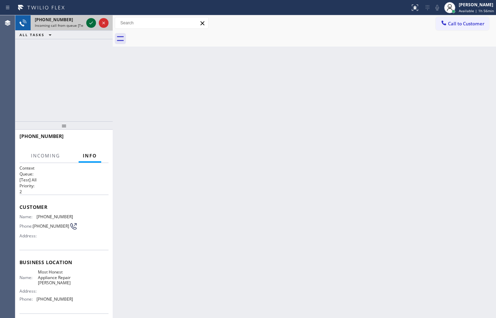
click at [89, 23] on icon at bounding box center [91, 23] width 8 height 8
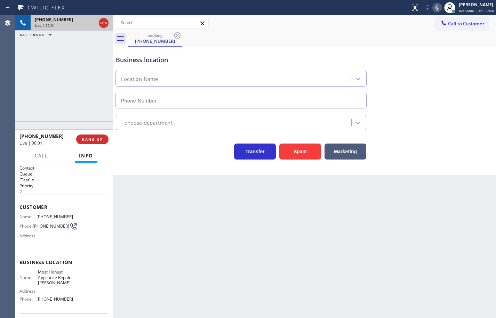
type input "[PHONE_NUMBER]"
click at [304, 156] on button "Spam" at bounding box center [300, 152] width 42 height 16
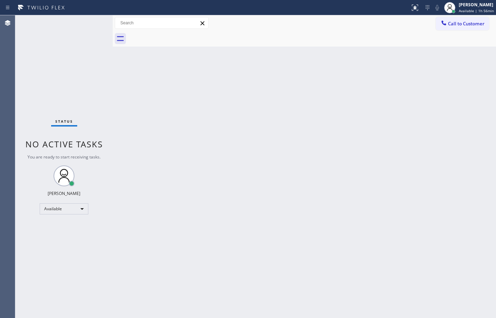
click at [345, 71] on div "Back to Dashboard Change Sender ID Customers Technicians Select a contact Outbo…" at bounding box center [304, 166] width 383 height 303
click at [459, 220] on div "Back to Dashboard Change Sender ID Customers Technicians Select a contact Outbo…" at bounding box center [304, 166] width 383 height 303
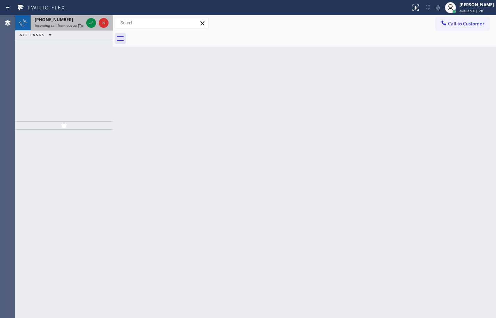
click at [63, 19] on span "[PHONE_NUMBER]" at bounding box center [54, 20] width 38 height 6
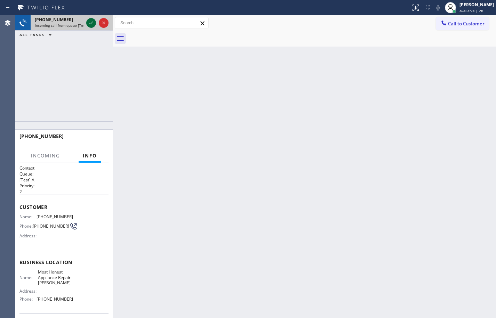
click at [92, 23] on icon at bounding box center [91, 23] width 8 height 8
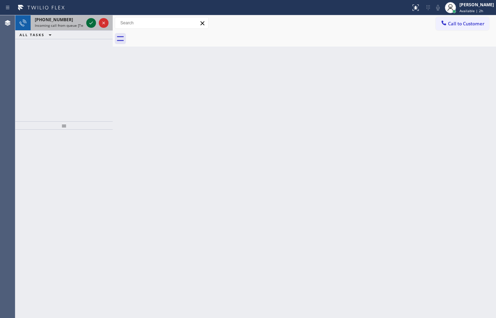
click at [89, 24] on icon at bounding box center [91, 23] width 8 height 8
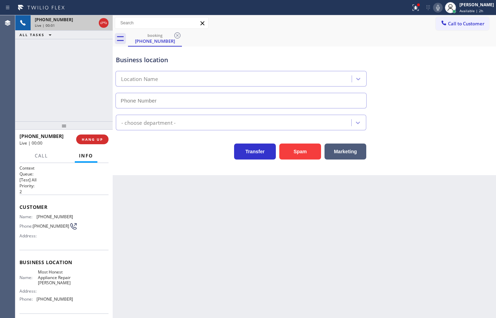
type input "[PHONE_NUMBER]"
click at [303, 156] on button "Spam" at bounding box center [300, 152] width 42 height 16
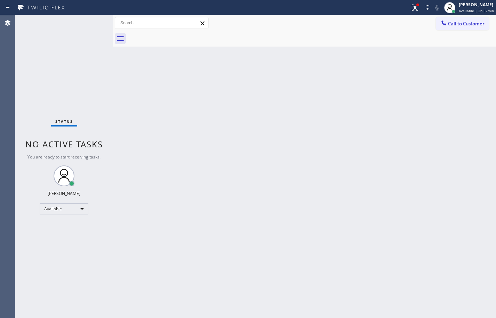
drag, startPoint x: 471, startPoint y: 13, endPoint x: 468, endPoint y: 20, distance: 8.1
click at [471, 13] on span "Available | 2h 52min" at bounding box center [476, 10] width 35 height 5
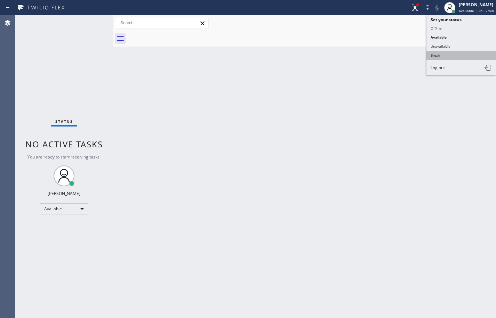
click at [447, 52] on button "Break" at bounding box center [462, 55] width 70 height 9
